Goal: Task Accomplishment & Management: Use online tool/utility

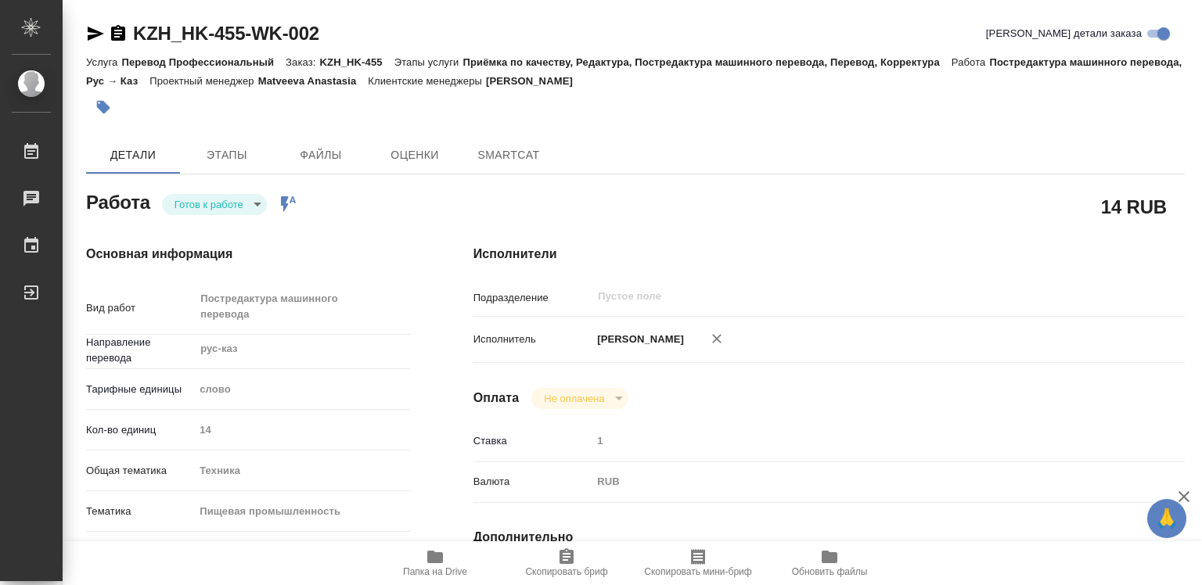
type textarea "x"
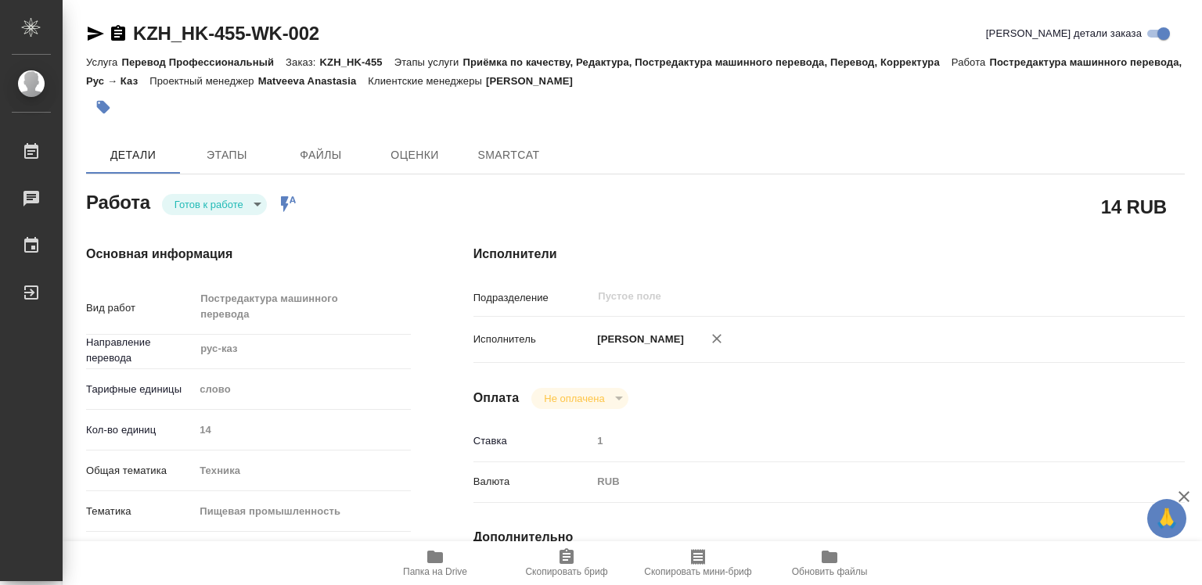
type textarea "x"
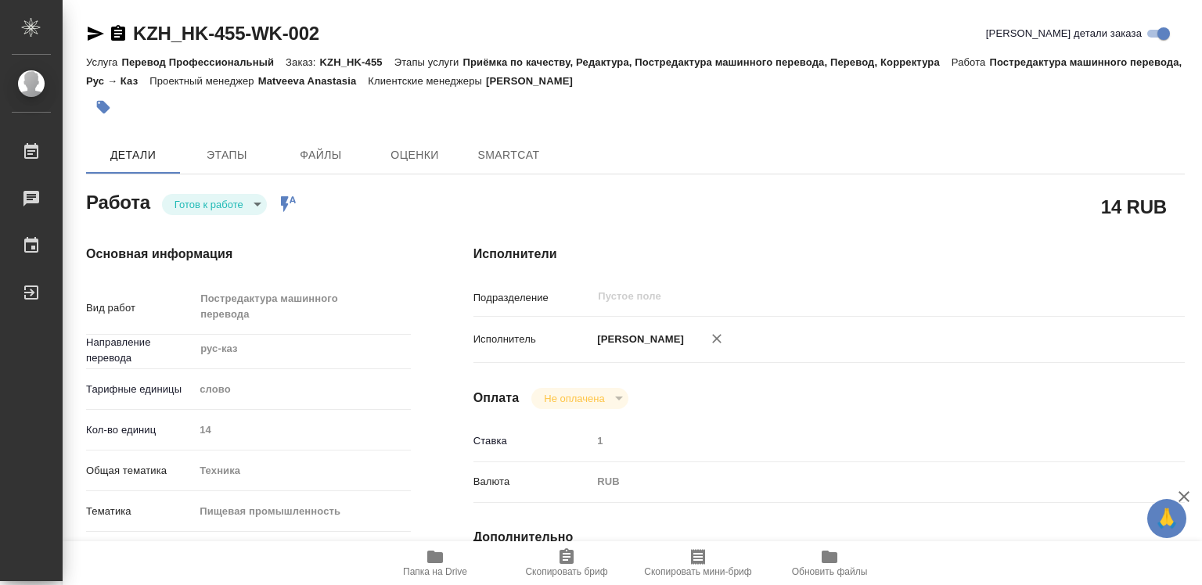
type textarea "x"
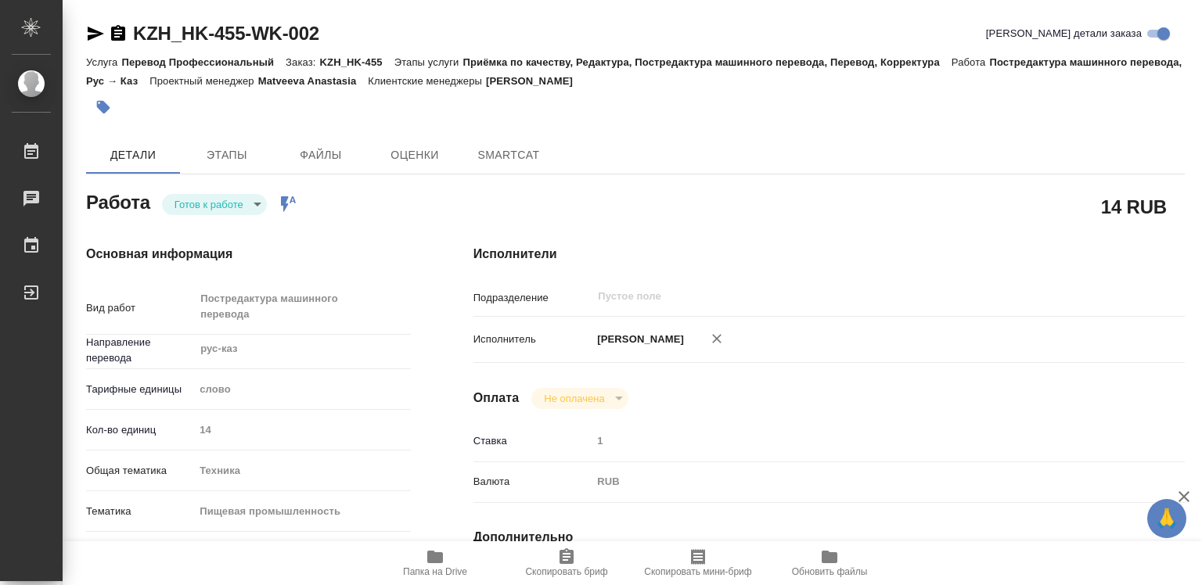
type textarea "x"
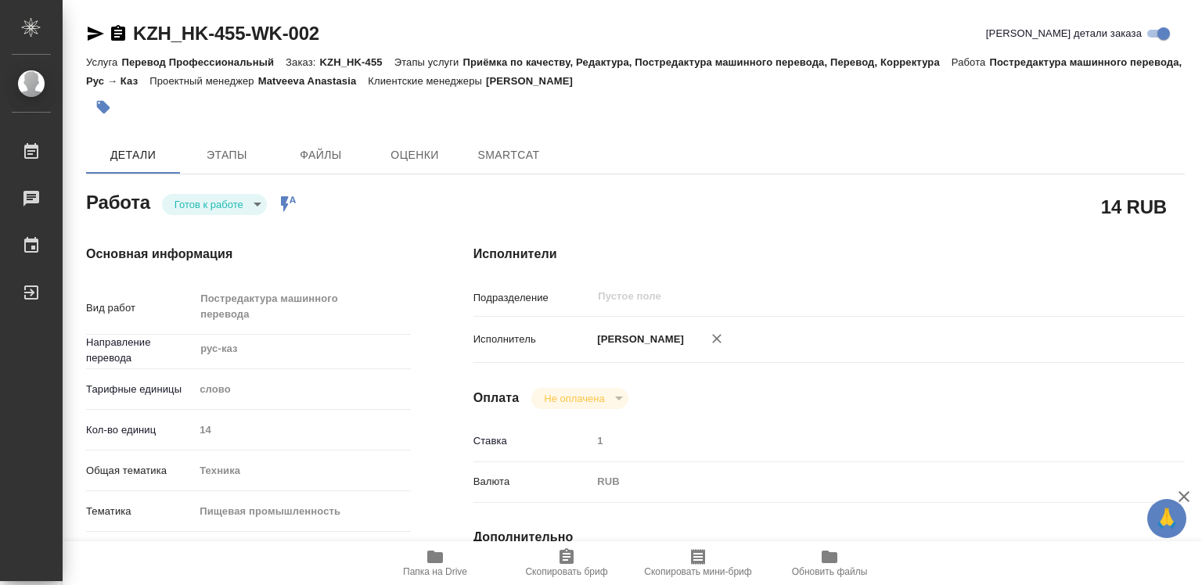
type textarea "x"
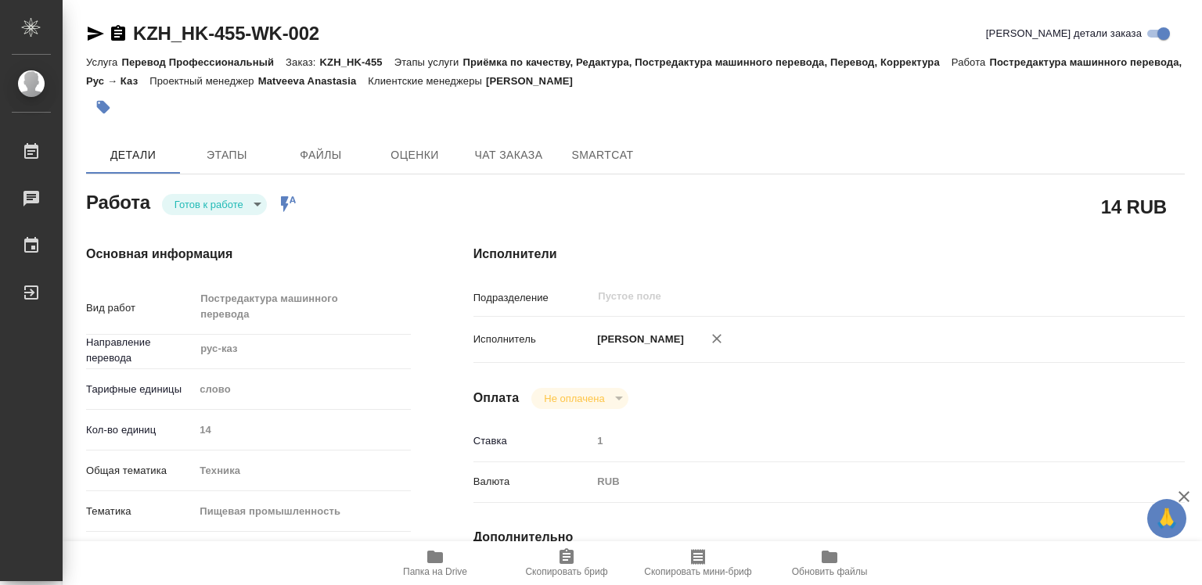
type textarea "x"
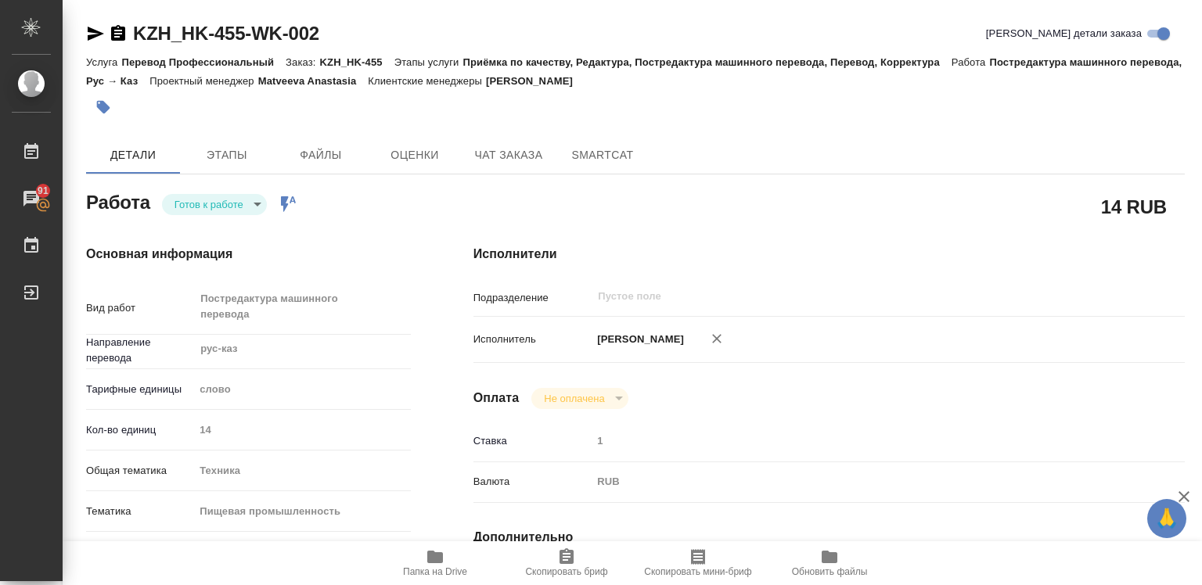
type textarea "x"
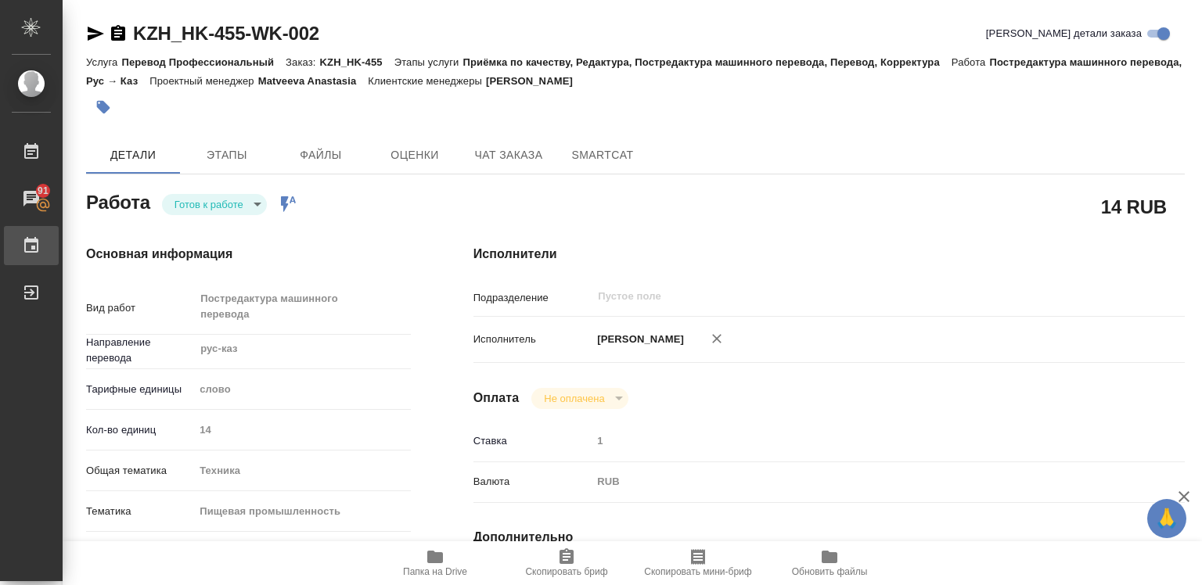
type textarea "x"
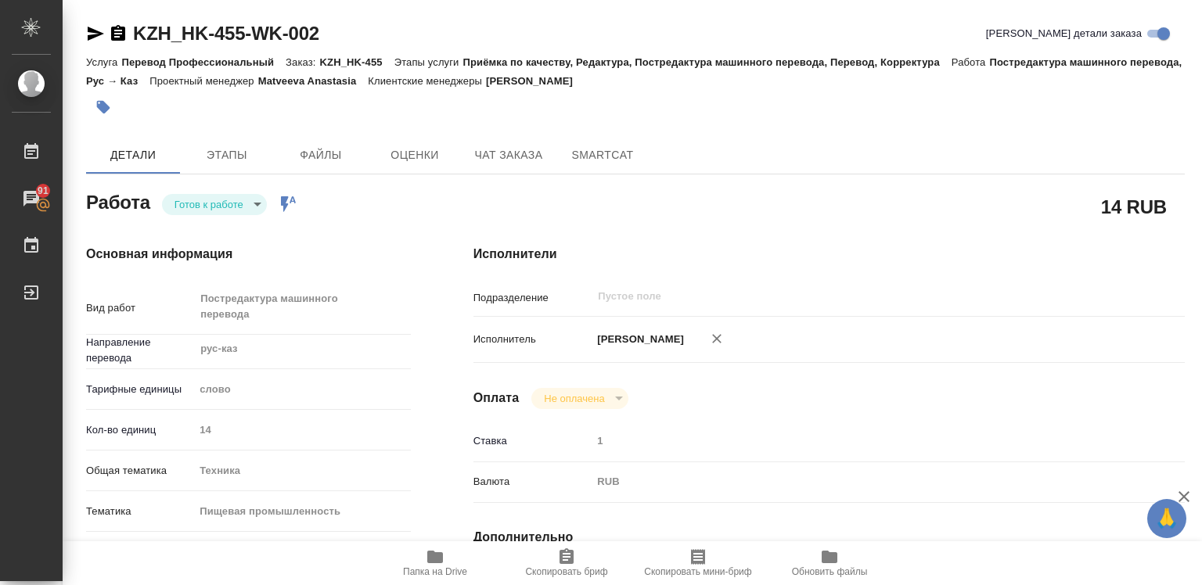
type textarea "x"
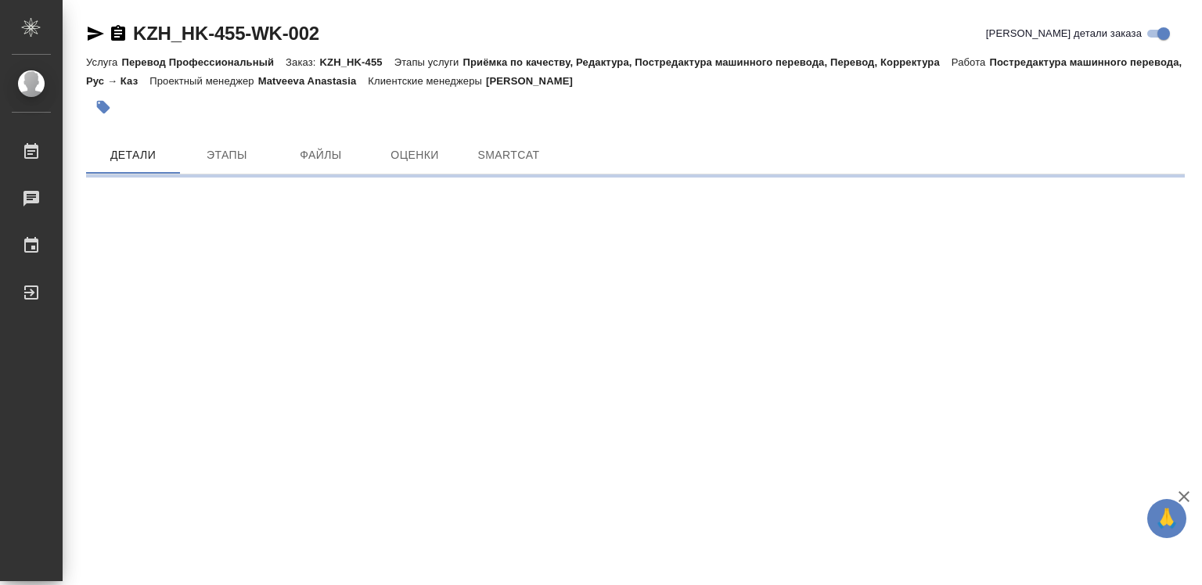
click at [1184, 495] on icon "button" at bounding box center [1183, 496] width 11 height 11
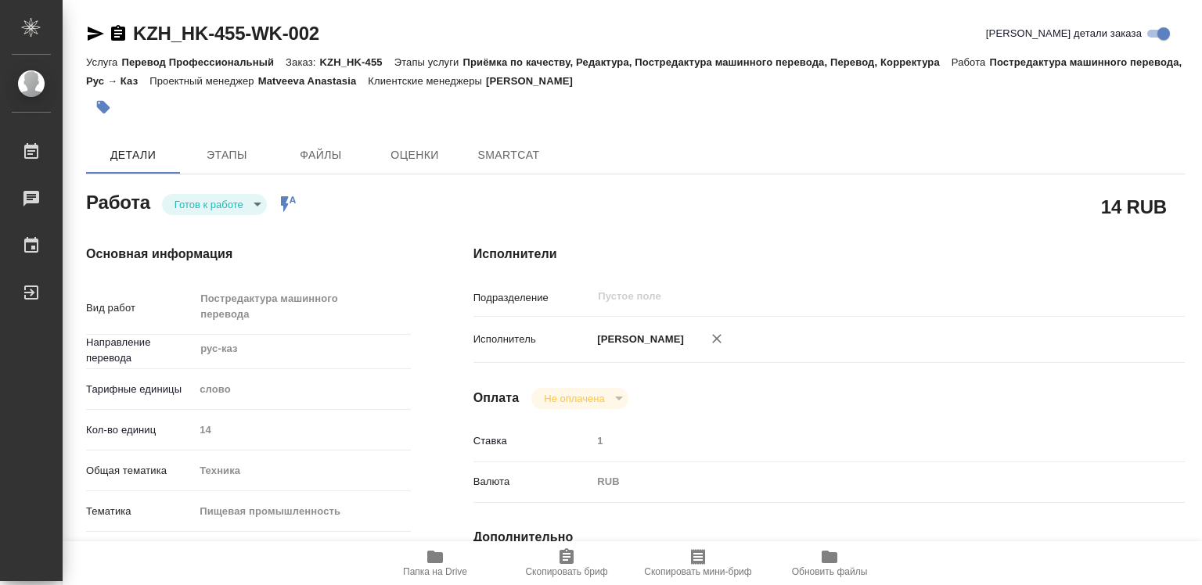
type textarea "x"
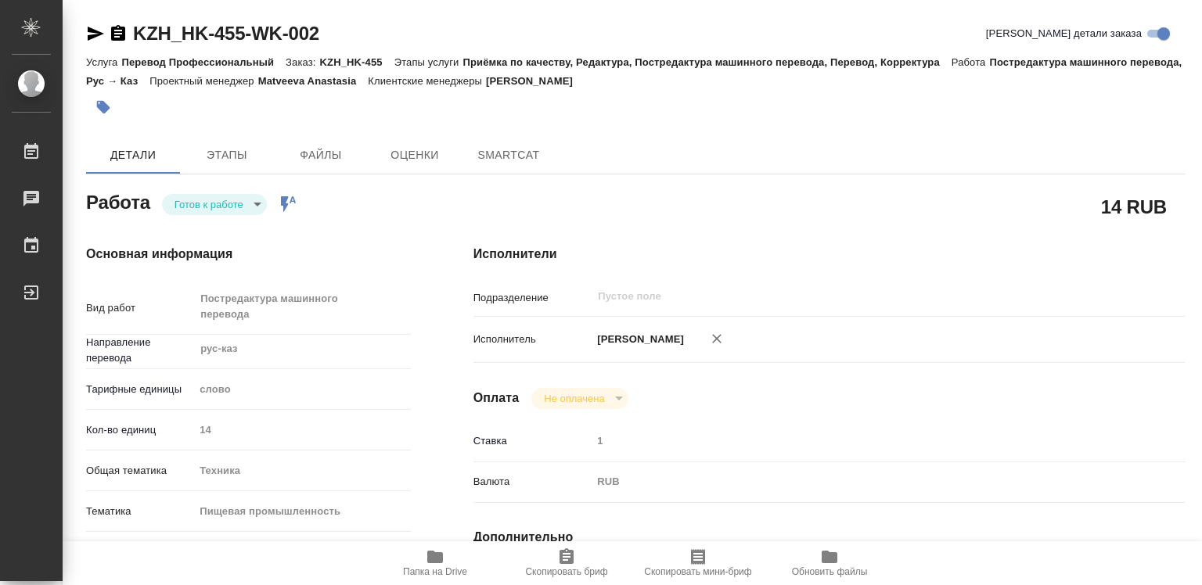
type textarea "x"
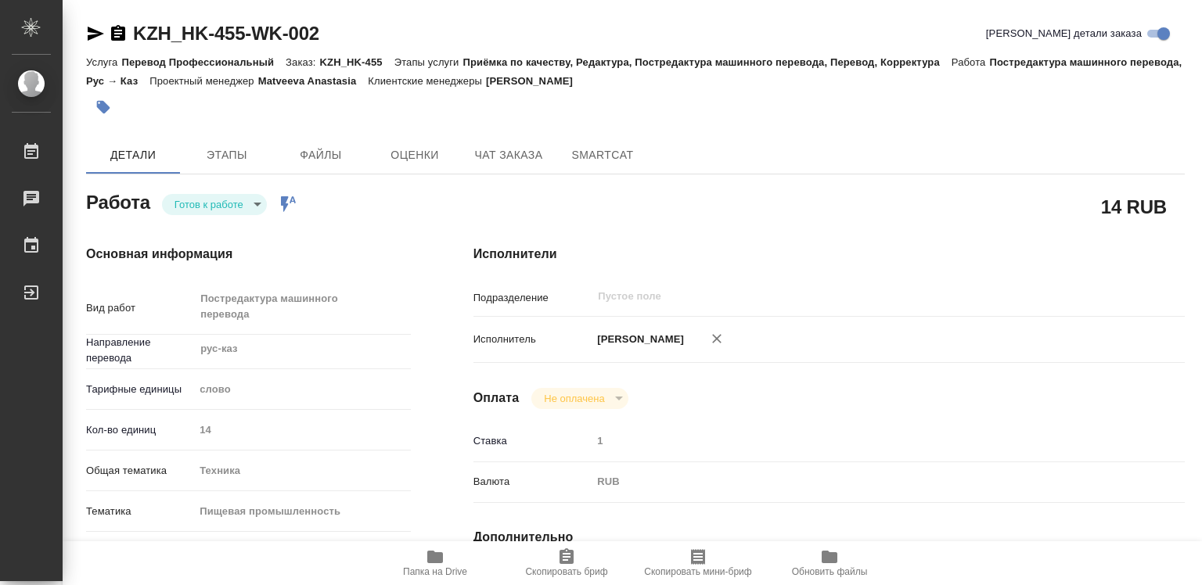
type textarea "x"
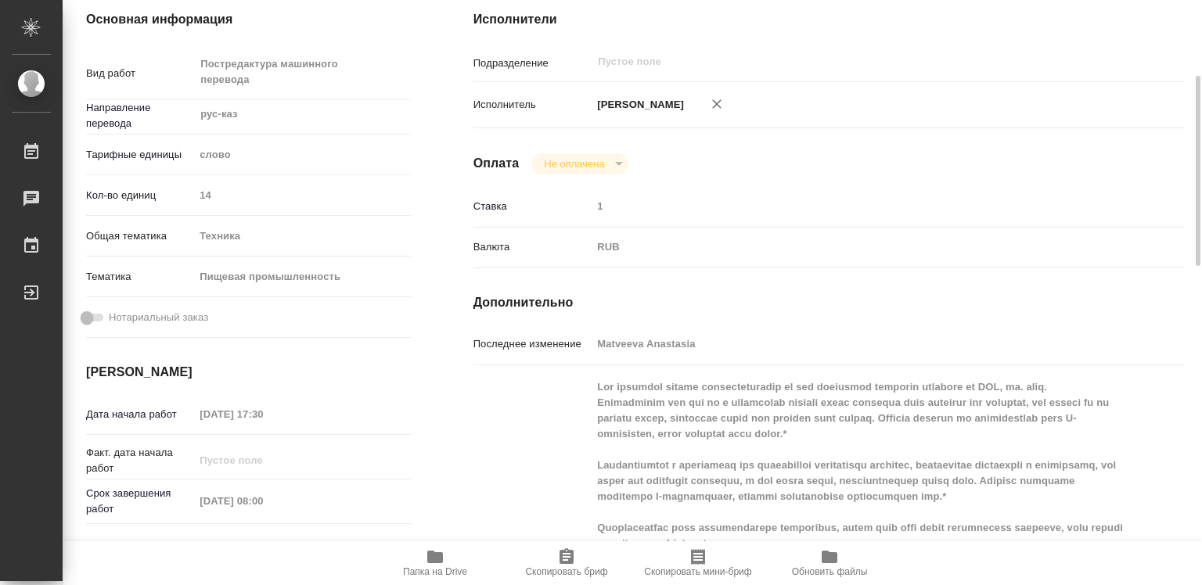
type textarea "x"
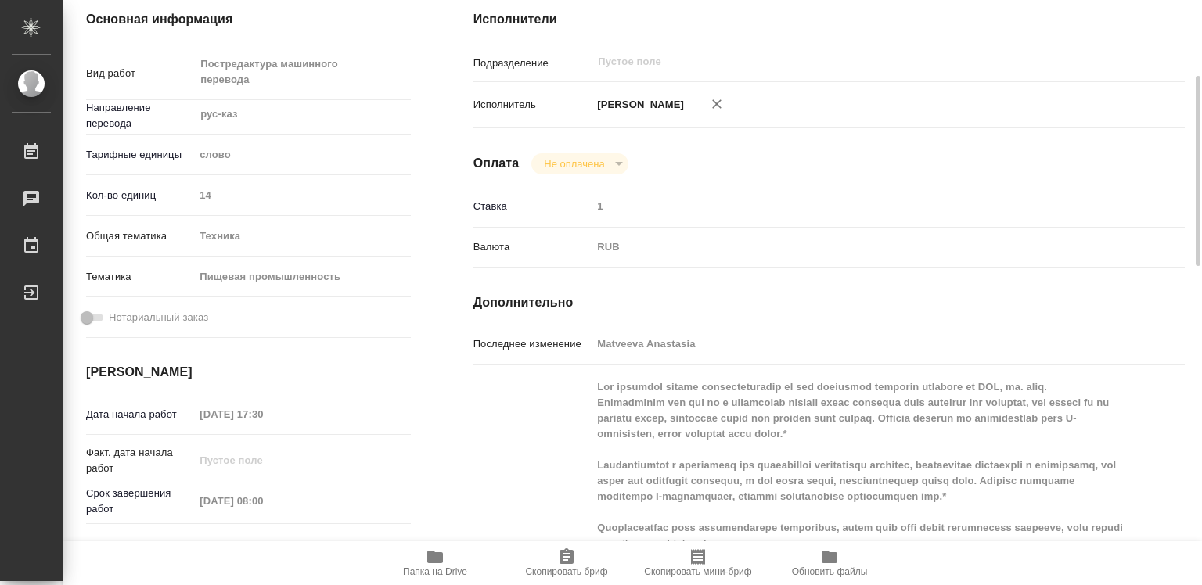
scroll to position [313, 0]
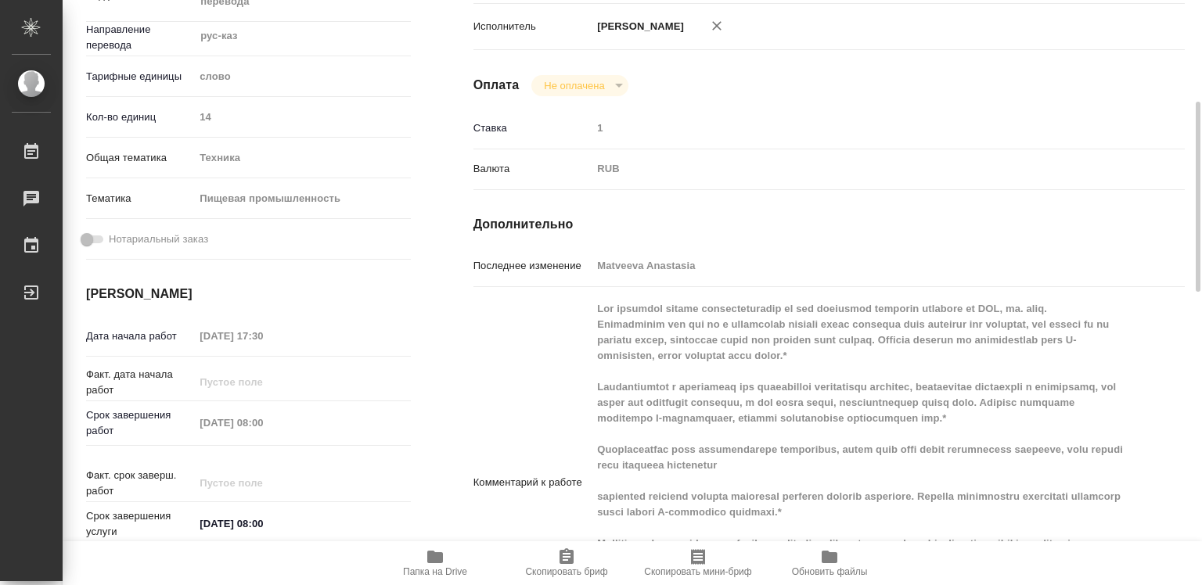
type textarea "x"
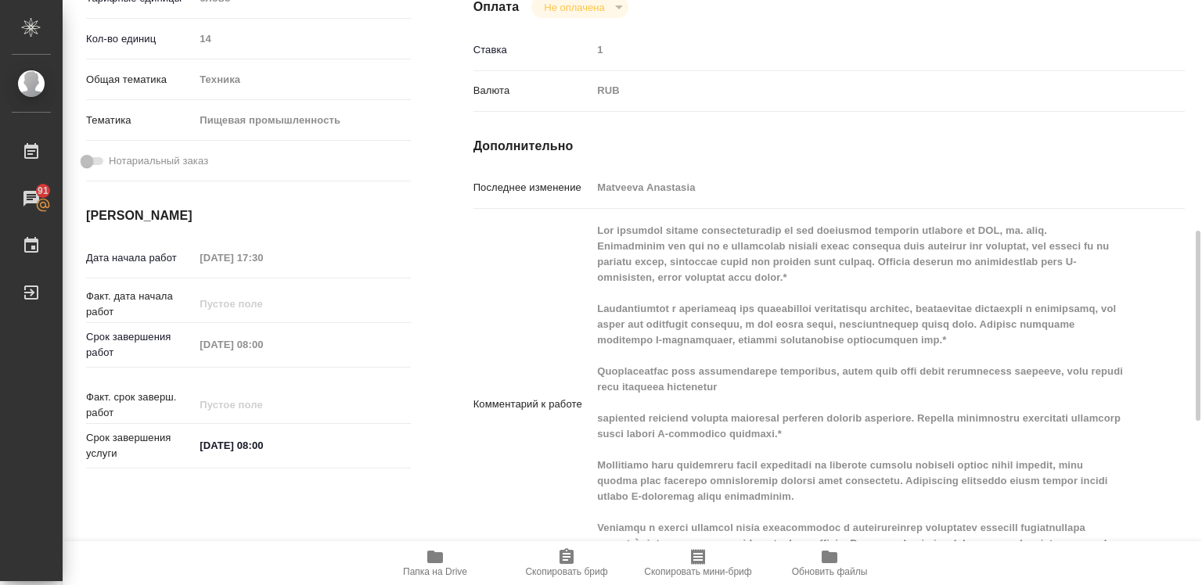
scroll to position [469, 0]
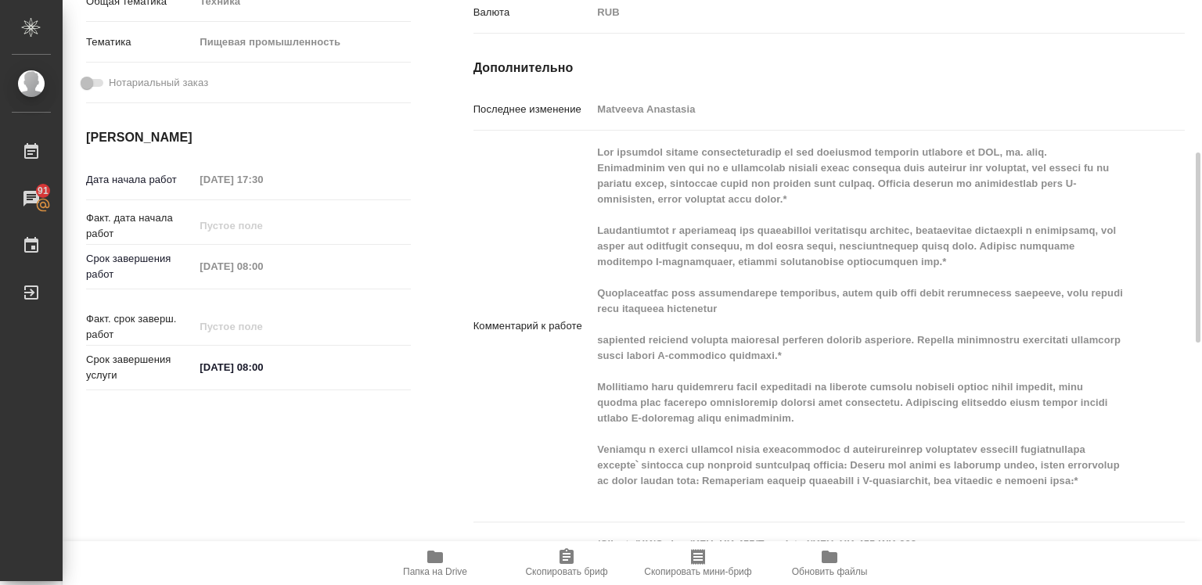
type textarea "x"
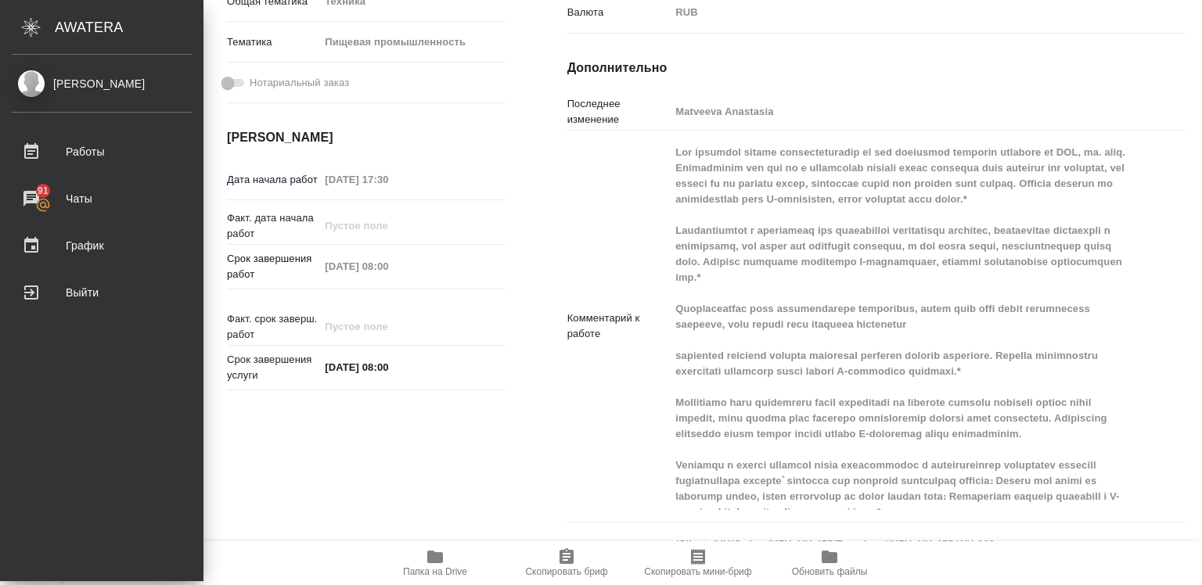
type textarea "x"
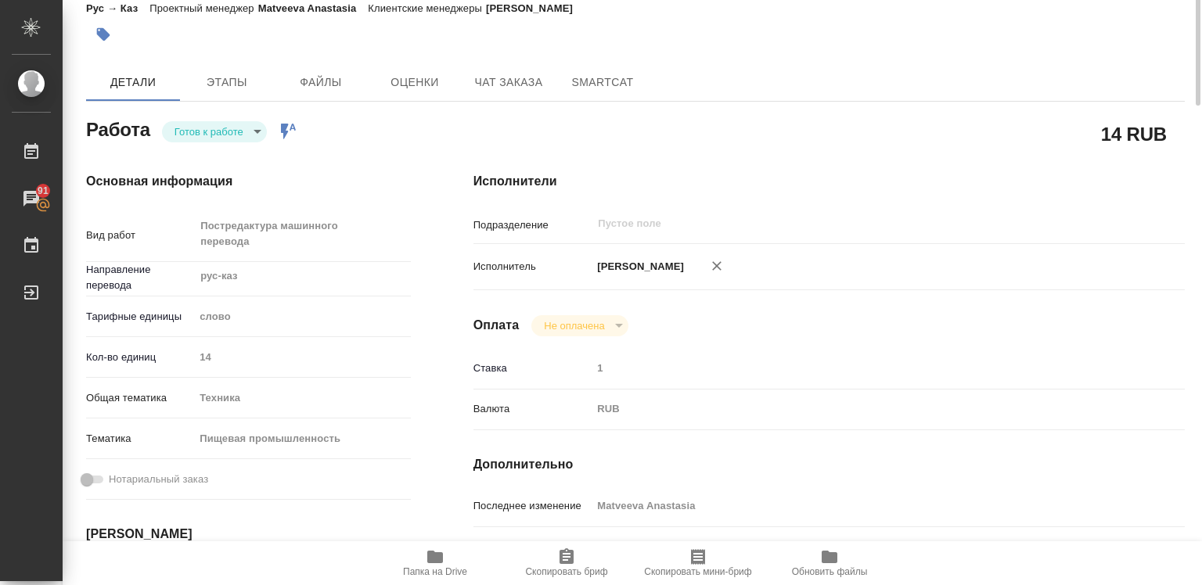
scroll to position [0, 0]
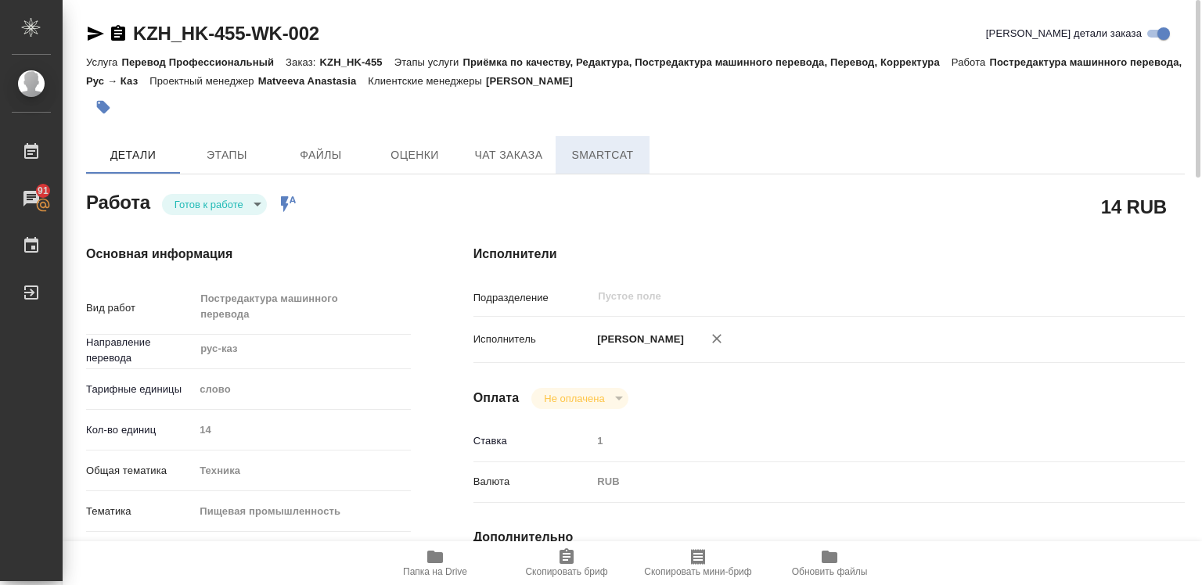
click at [613, 165] on button "SmartCat" at bounding box center [602, 155] width 94 height 38
click at [613, 164] on button "SmartCat" at bounding box center [602, 155] width 94 height 38
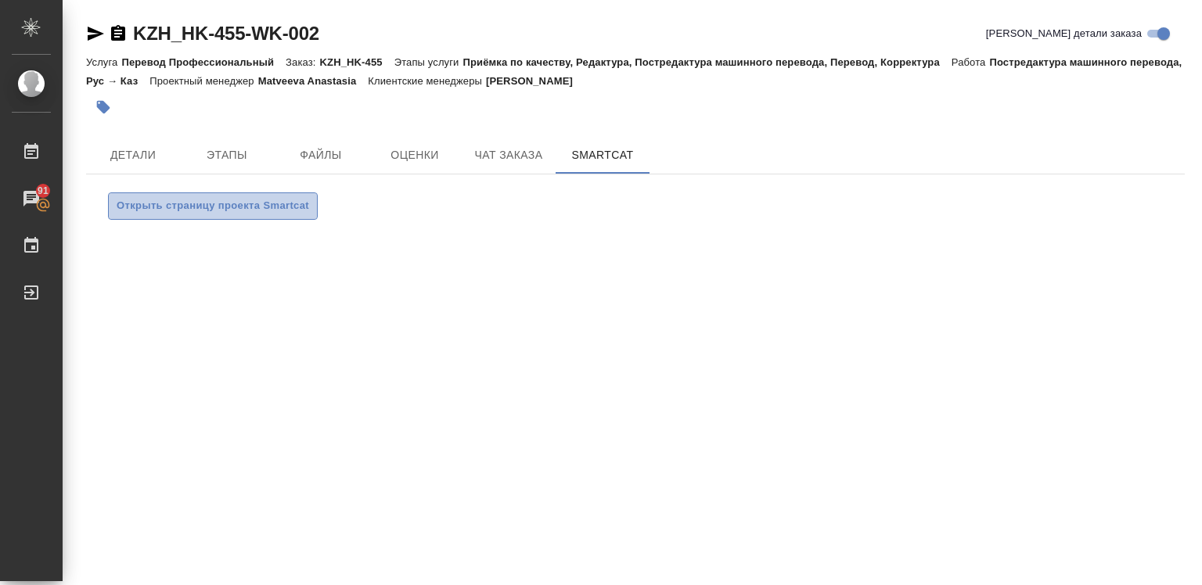
click at [158, 207] on span "Открыть страницу проекта Smartcat" at bounding box center [213, 206] width 192 height 18
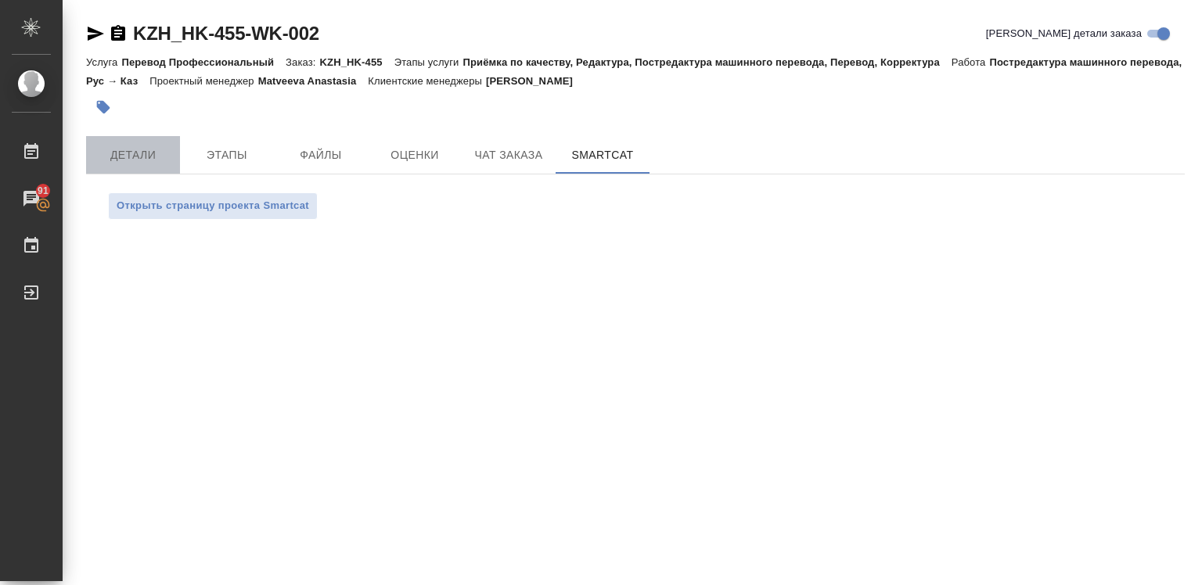
click at [153, 160] on span "Детали" at bounding box center [132, 156] width 75 height 20
click at [152, 160] on span "Детали" at bounding box center [132, 156] width 75 height 20
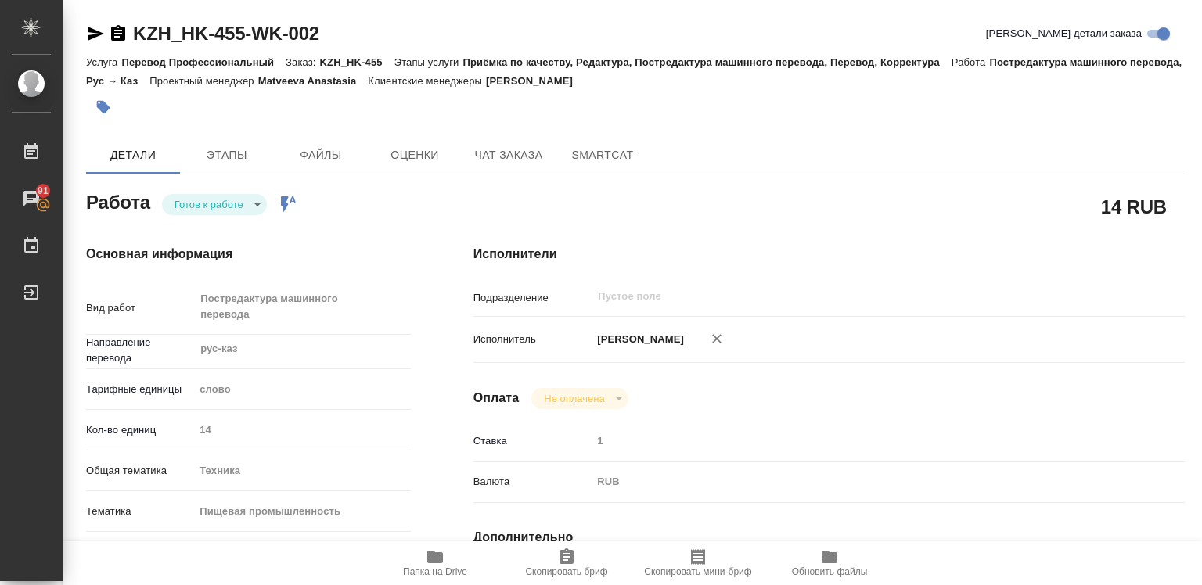
type textarea "x"
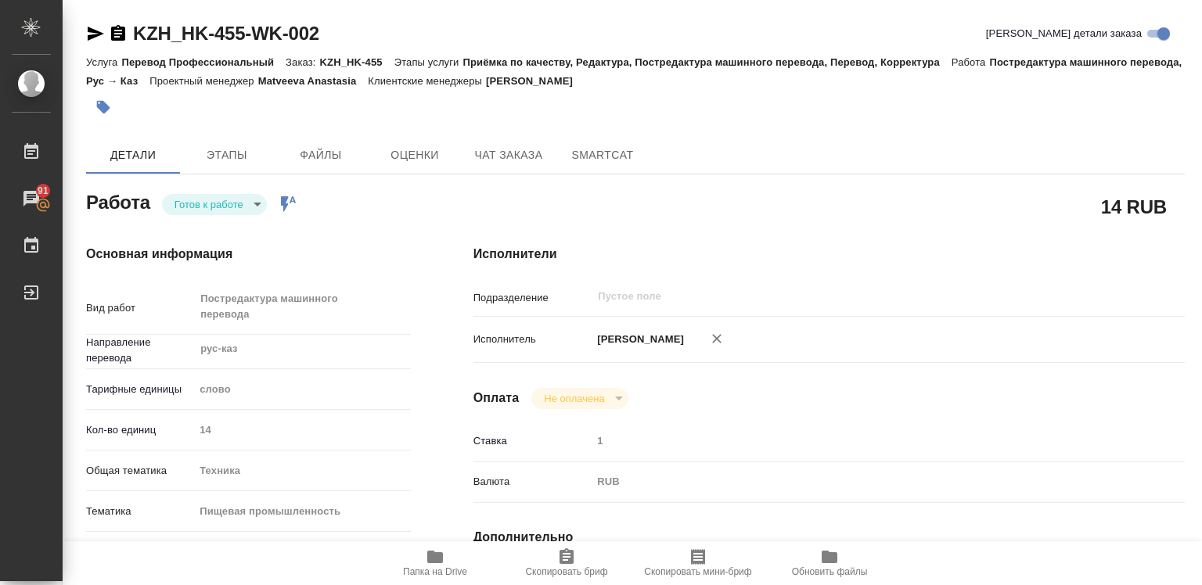
type textarea "x"
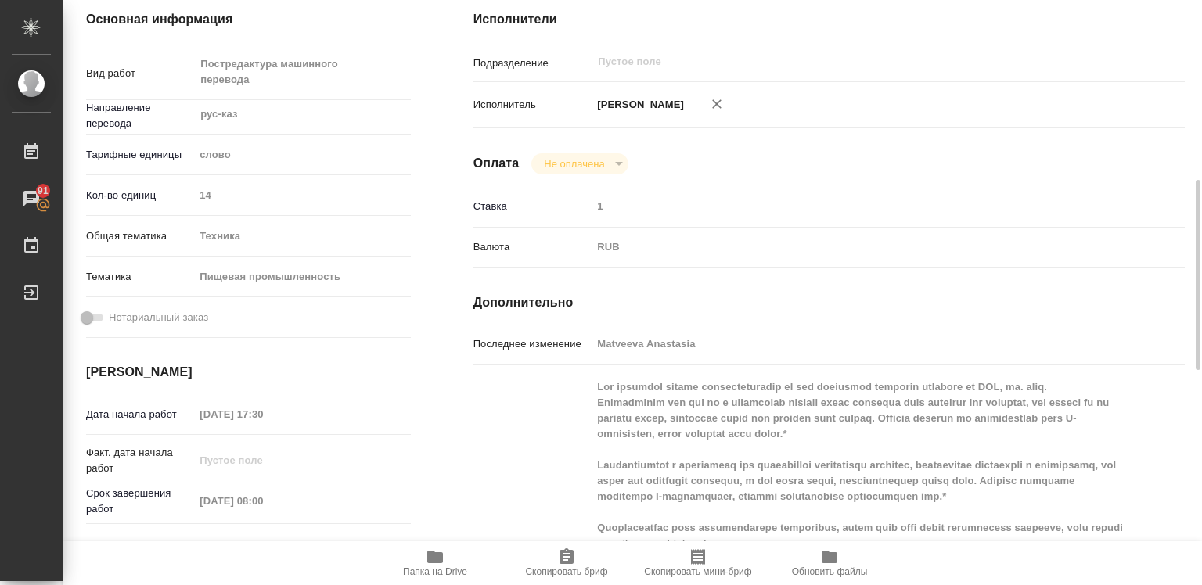
scroll to position [313, 0]
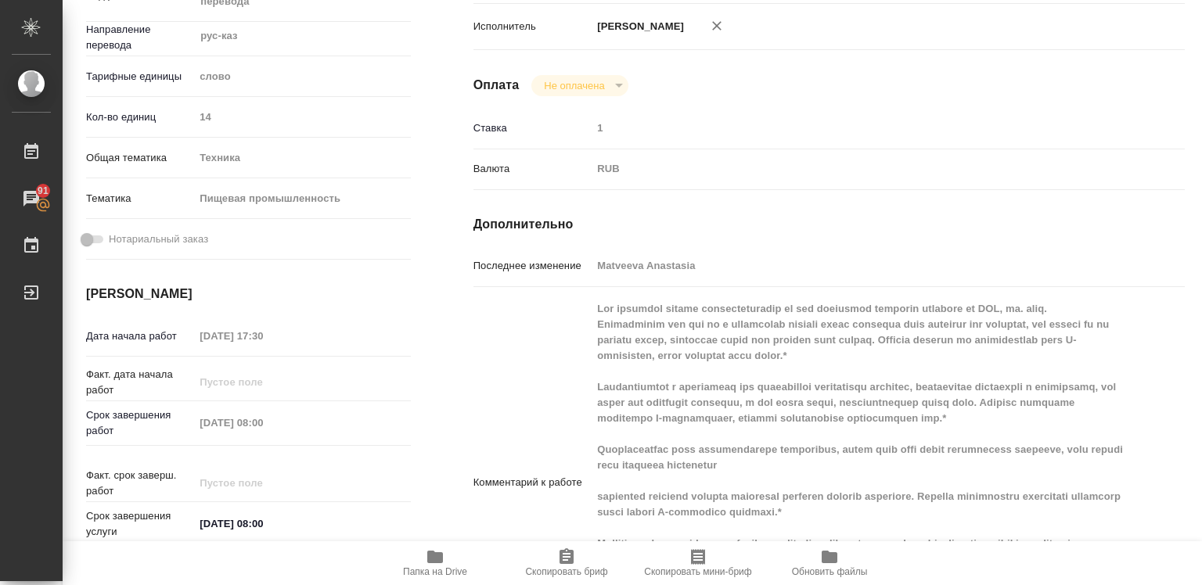
type textarea "x"
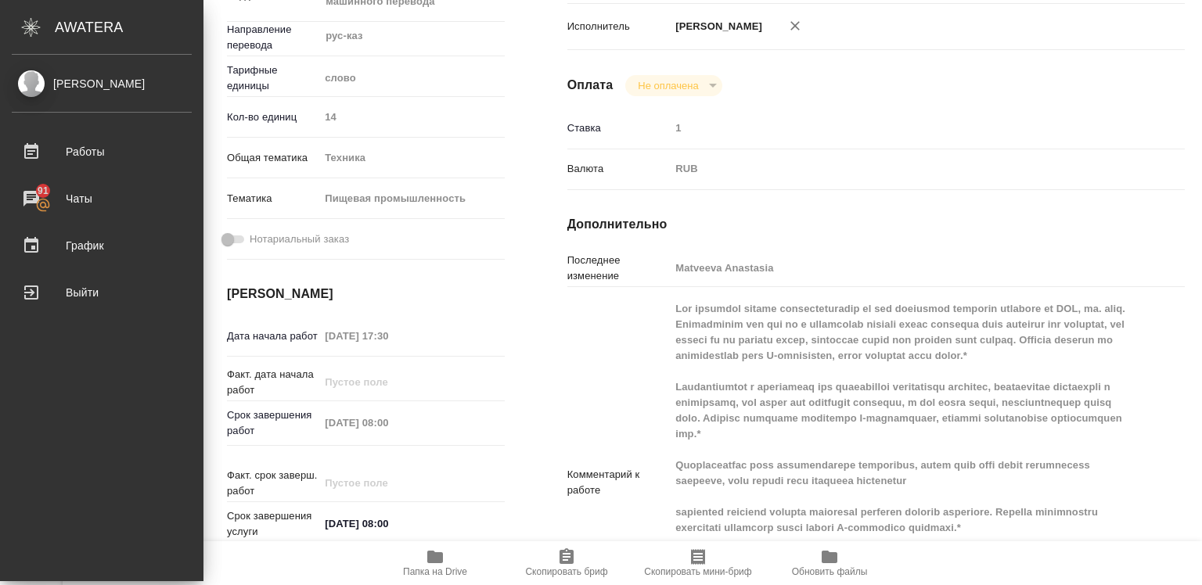
type textarea "x"
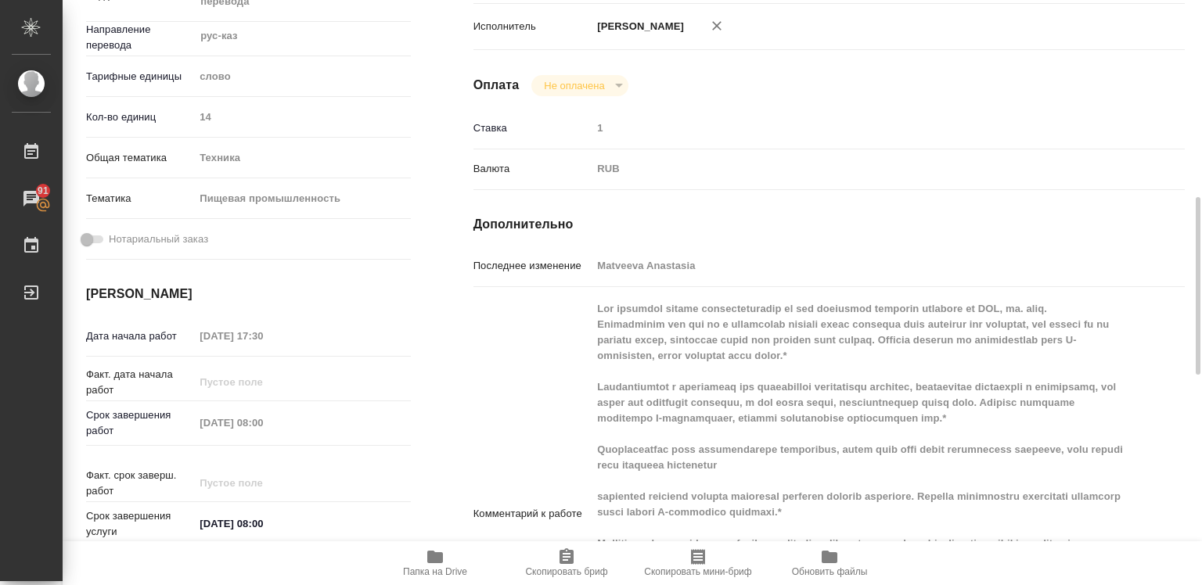
scroll to position [391, 0]
